Goal: Find specific page/section: Find specific page/section

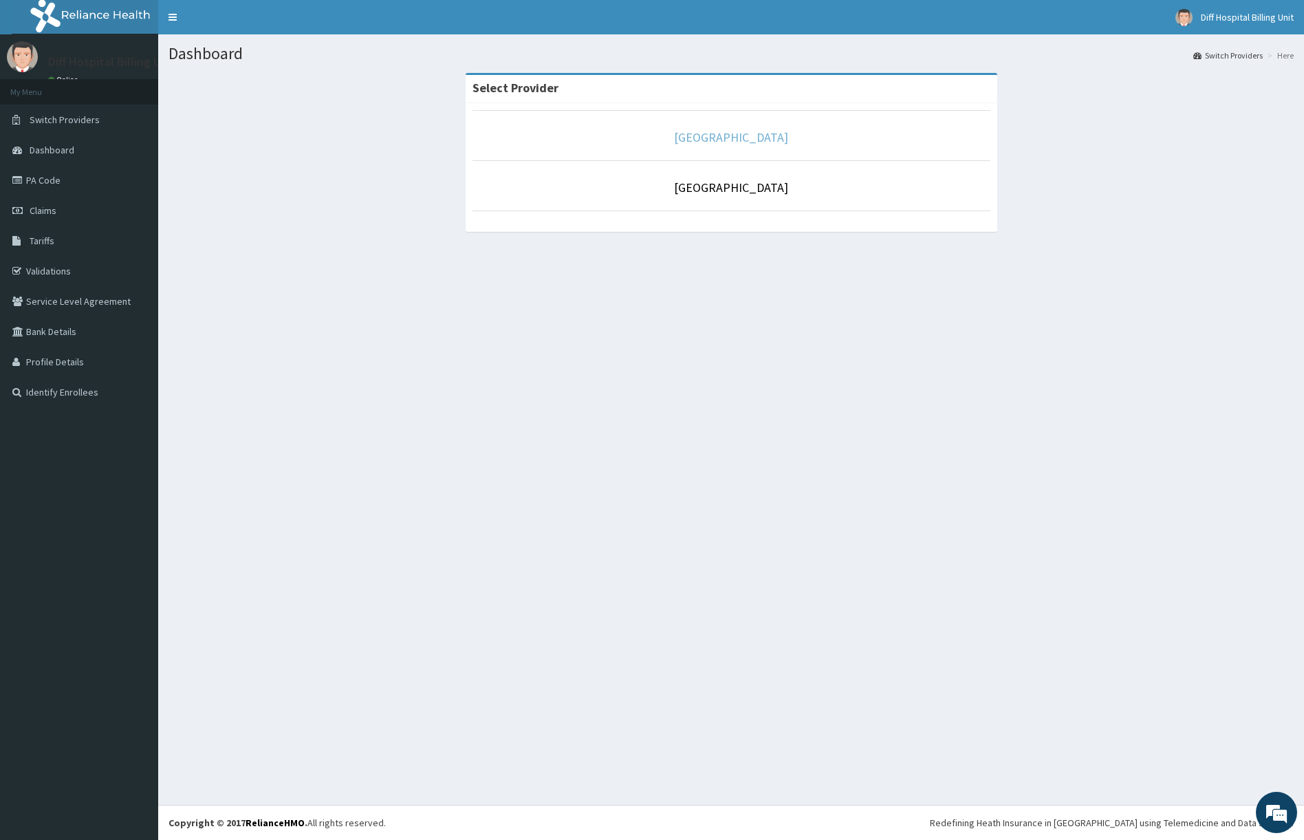
click at [743, 136] on link "[GEOGRAPHIC_DATA]" at bounding box center [731, 137] width 114 height 16
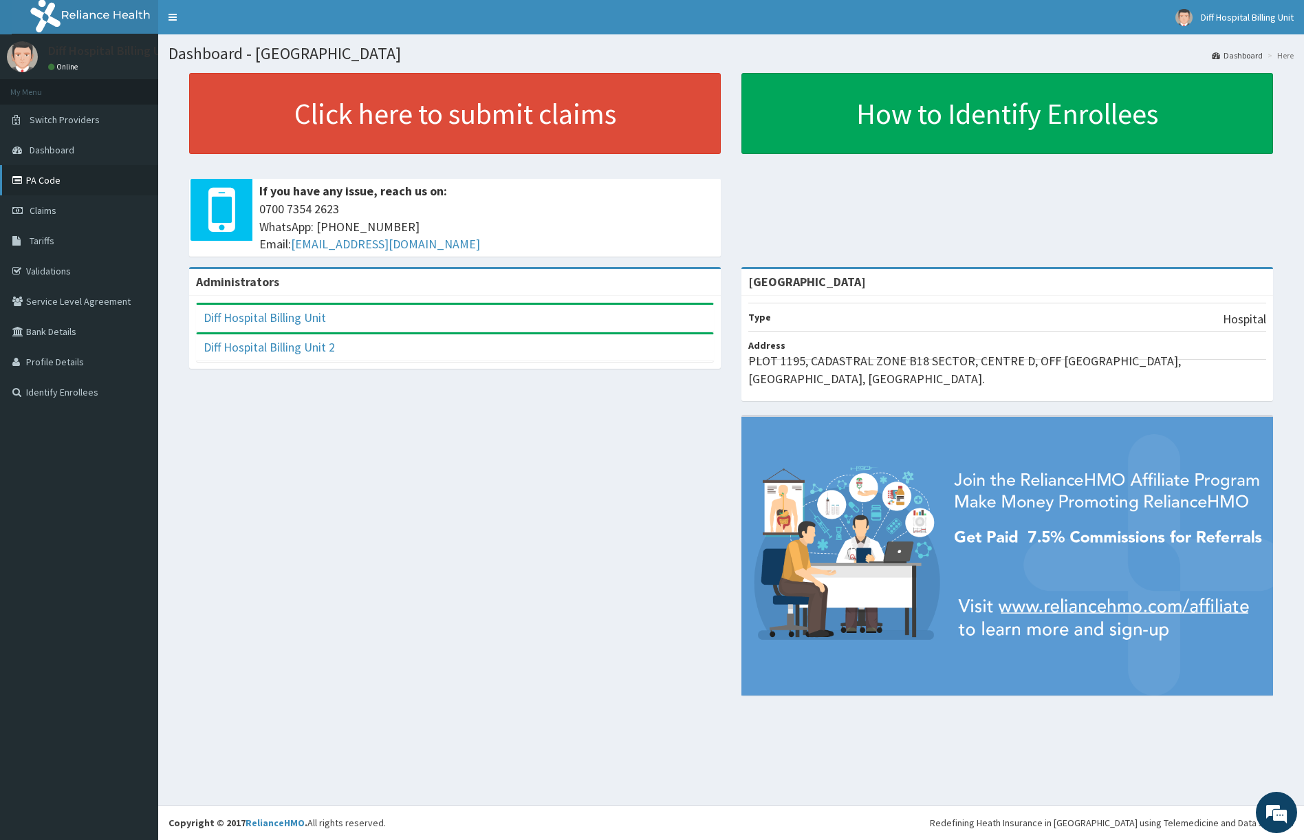
click at [54, 177] on link "PA Code" at bounding box center [79, 180] width 158 height 30
